Goal: Task Accomplishment & Management: Manage account settings

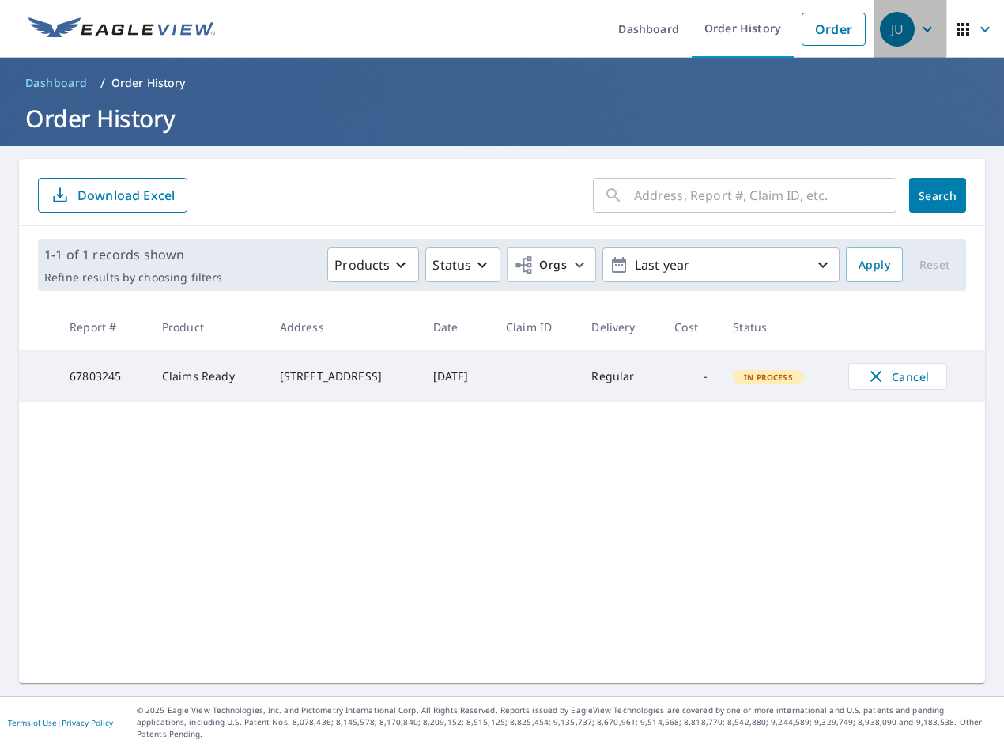
click at [902, 31] on div "JU" at bounding box center [897, 29] width 35 height 35
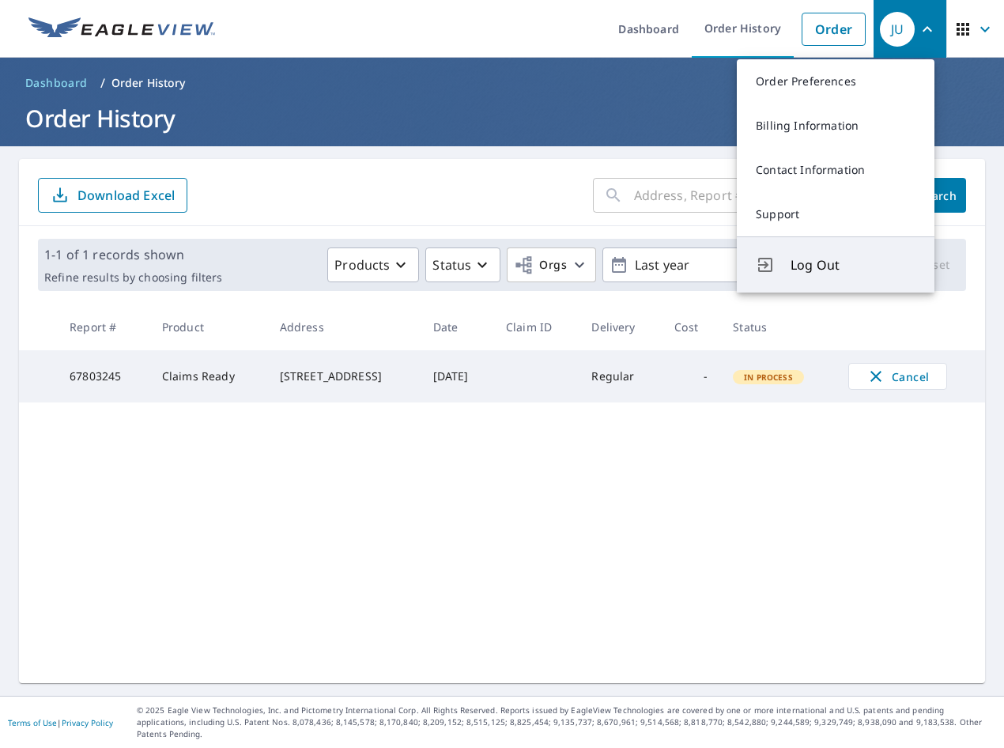
click at [807, 263] on span "Log Out" at bounding box center [853, 264] width 125 height 19
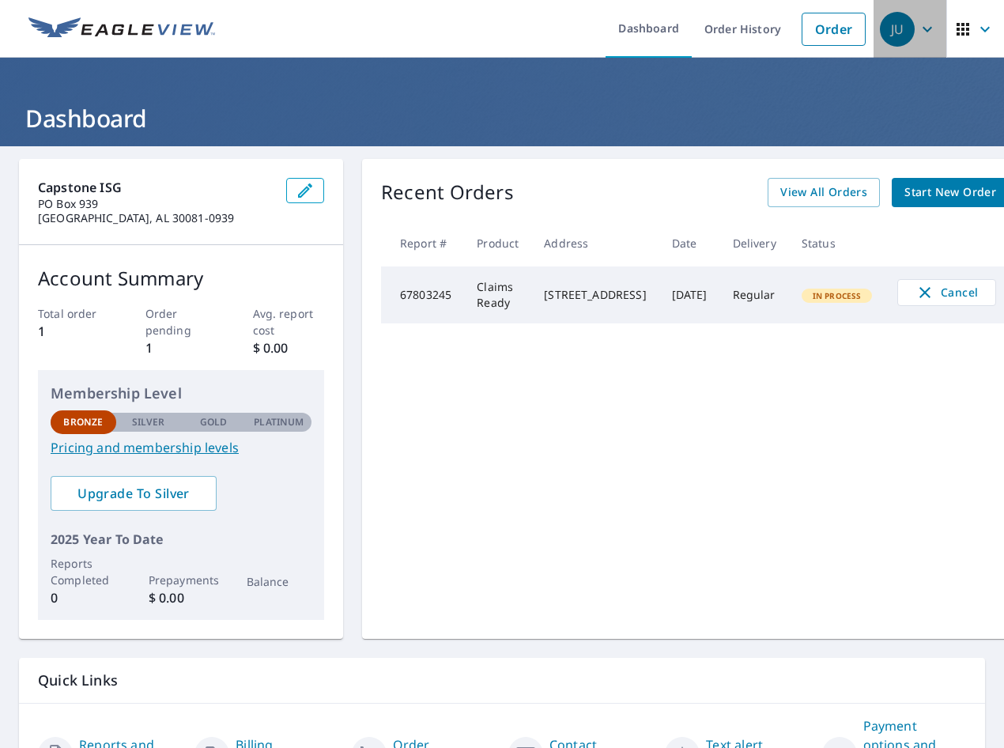
click at [900, 28] on div "JU" at bounding box center [897, 29] width 35 height 35
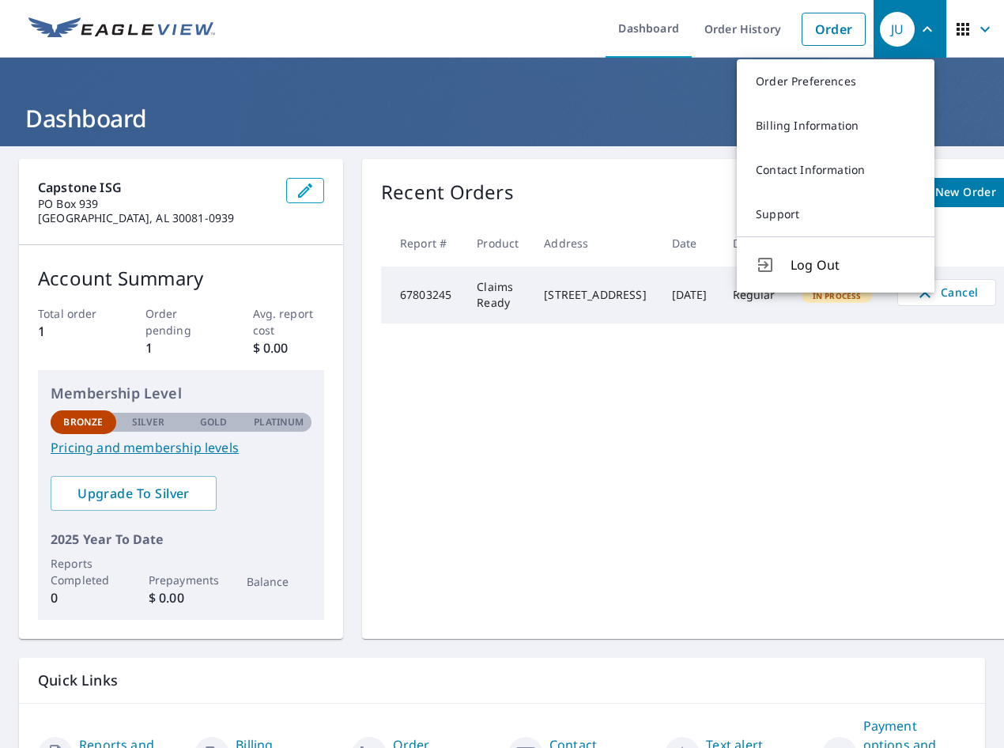
click at [805, 261] on span "Log Out" at bounding box center [853, 264] width 125 height 19
